Goal: Information Seeking & Learning: Learn about a topic

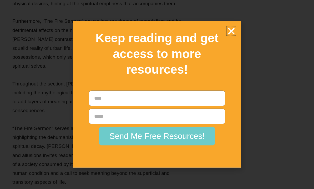
scroll to position [4404, 0]
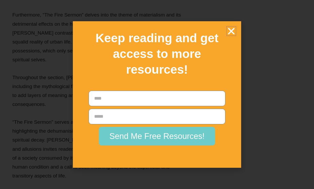
click at [233, 36] on icon "Close" at bounding box center [230, 31] width 9 height 9
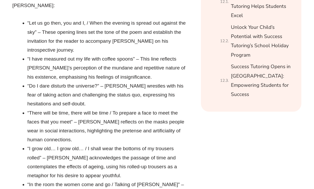
scroll to position [1370, 0]
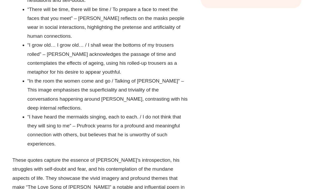
scroll to position [1475, 0]
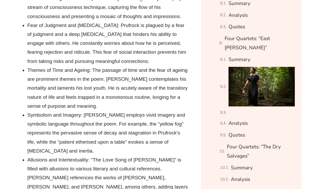
scroll to position [986, 0]
